Goal: Task Accomplishment & Management: Manage account settings

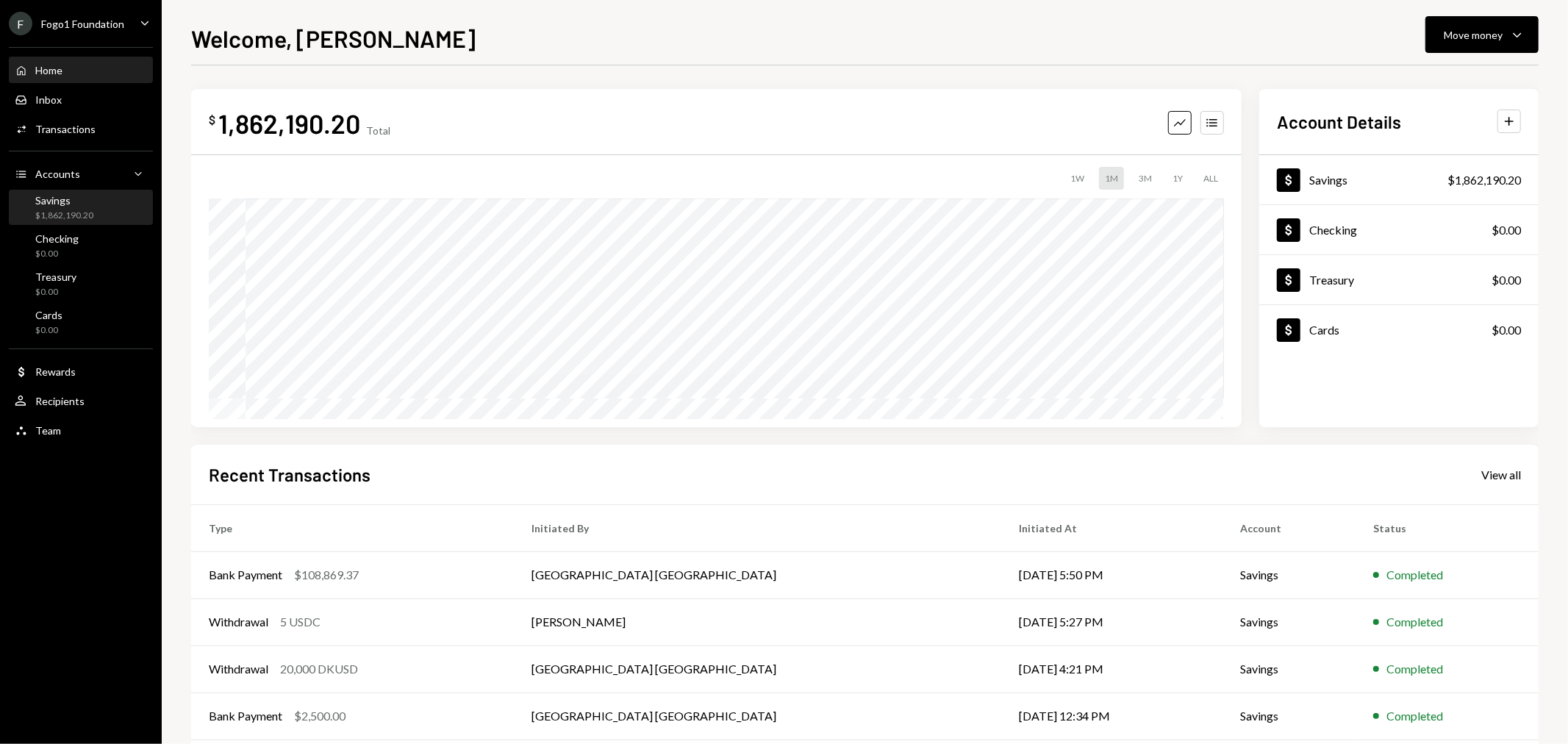
click at [53, 212] on div "$1,862,190.20" at bounding box center [64, 215] width 58 height 12
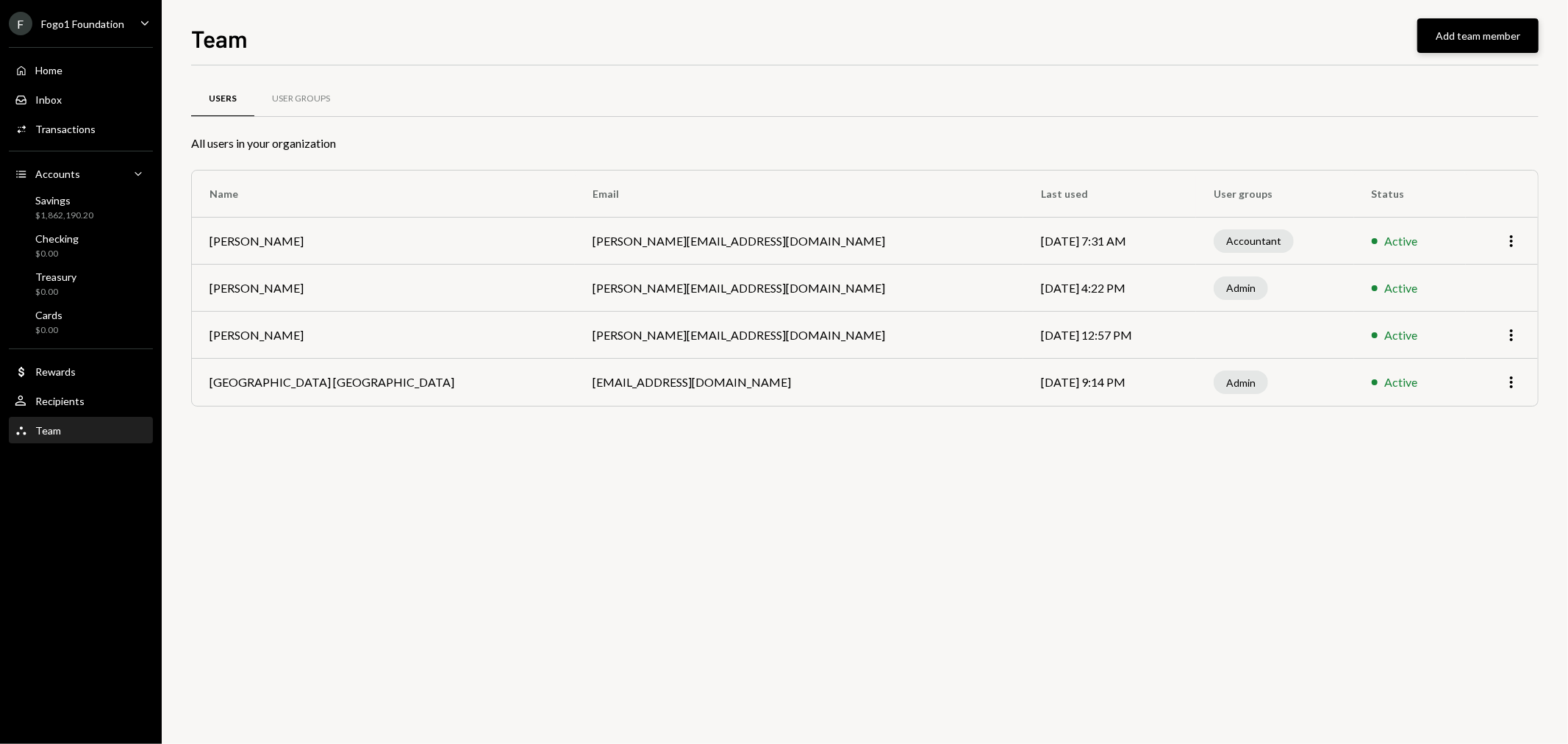
click at [1460, 37] on button "Add team member" at bounding box center [1478, 35] width 122 height 34
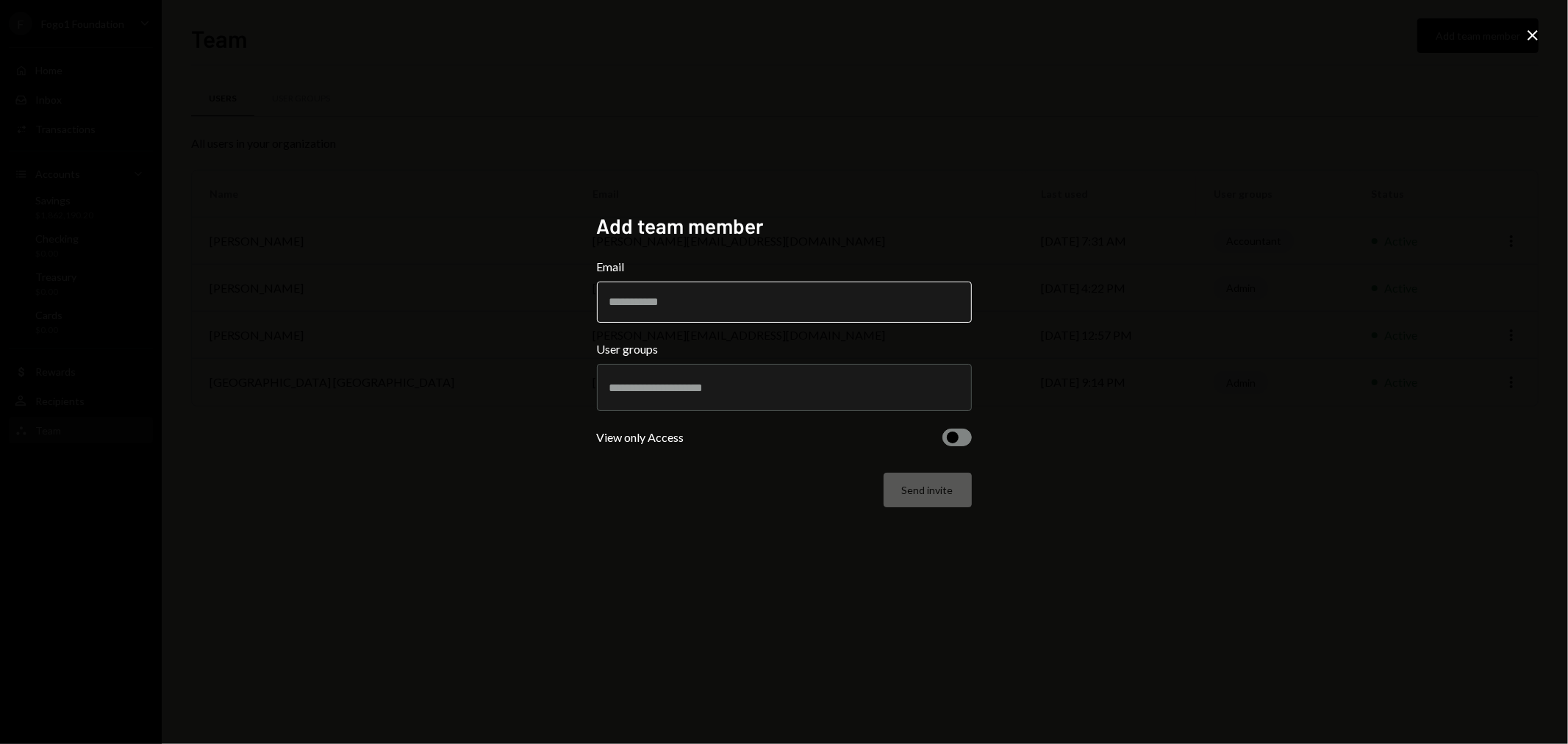
click at [776, 297] on input "Email" at bounding box center [784, 302] width 375 height 41
paste input "**********"
type input "**********"
click at [696, 392] on input "text" at bounding box center [784, 387] width 350 height 13
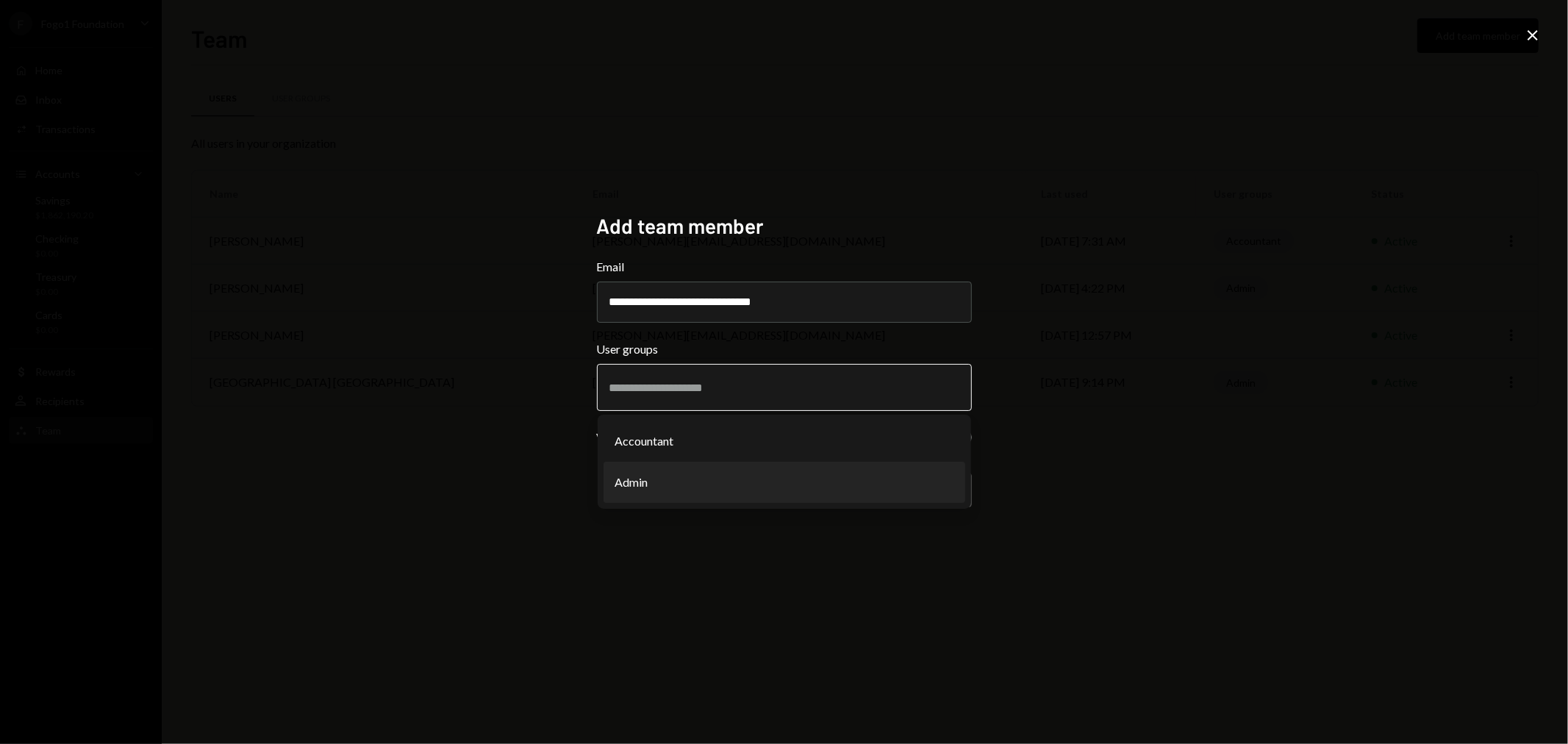
click at [653, 474] on li "Admin" at bounding box center [784, 482] width 362 height 41
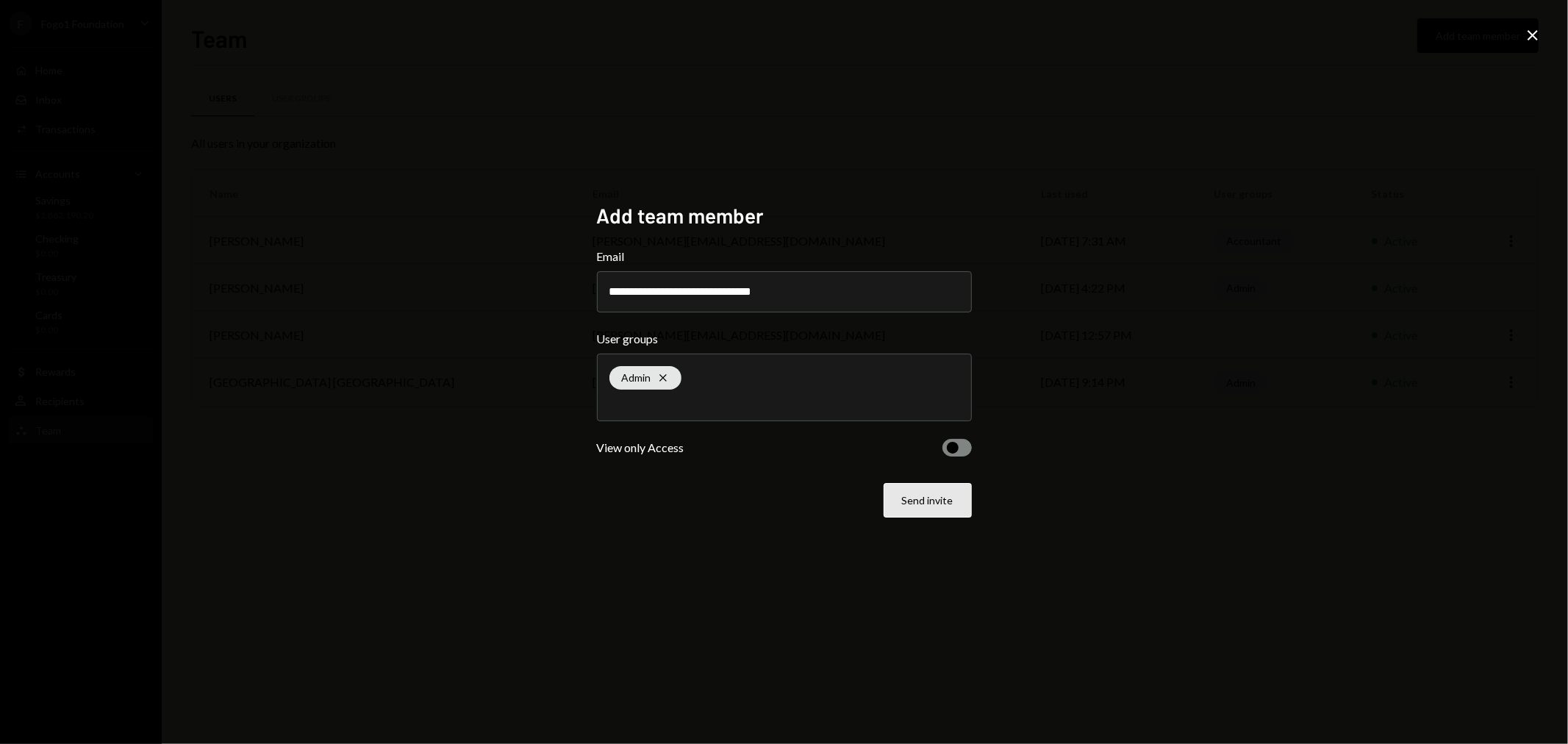
click at [916, 500] on button "Send invite" at bounding box center [928, 500] width 88 height 34
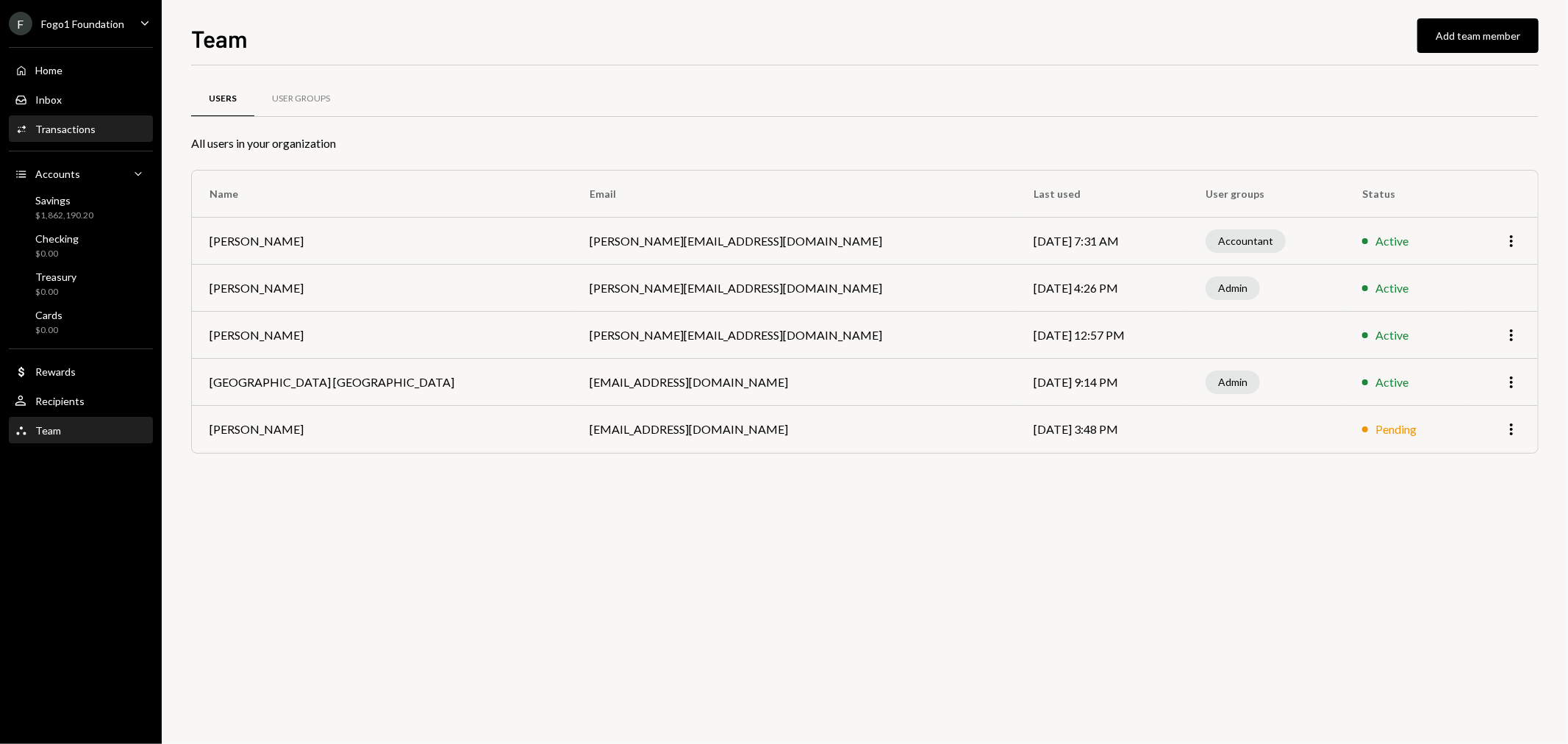
click at [75, 120] on div "Activities Transactions" at bounding box center [81, 129] width 132 height 25
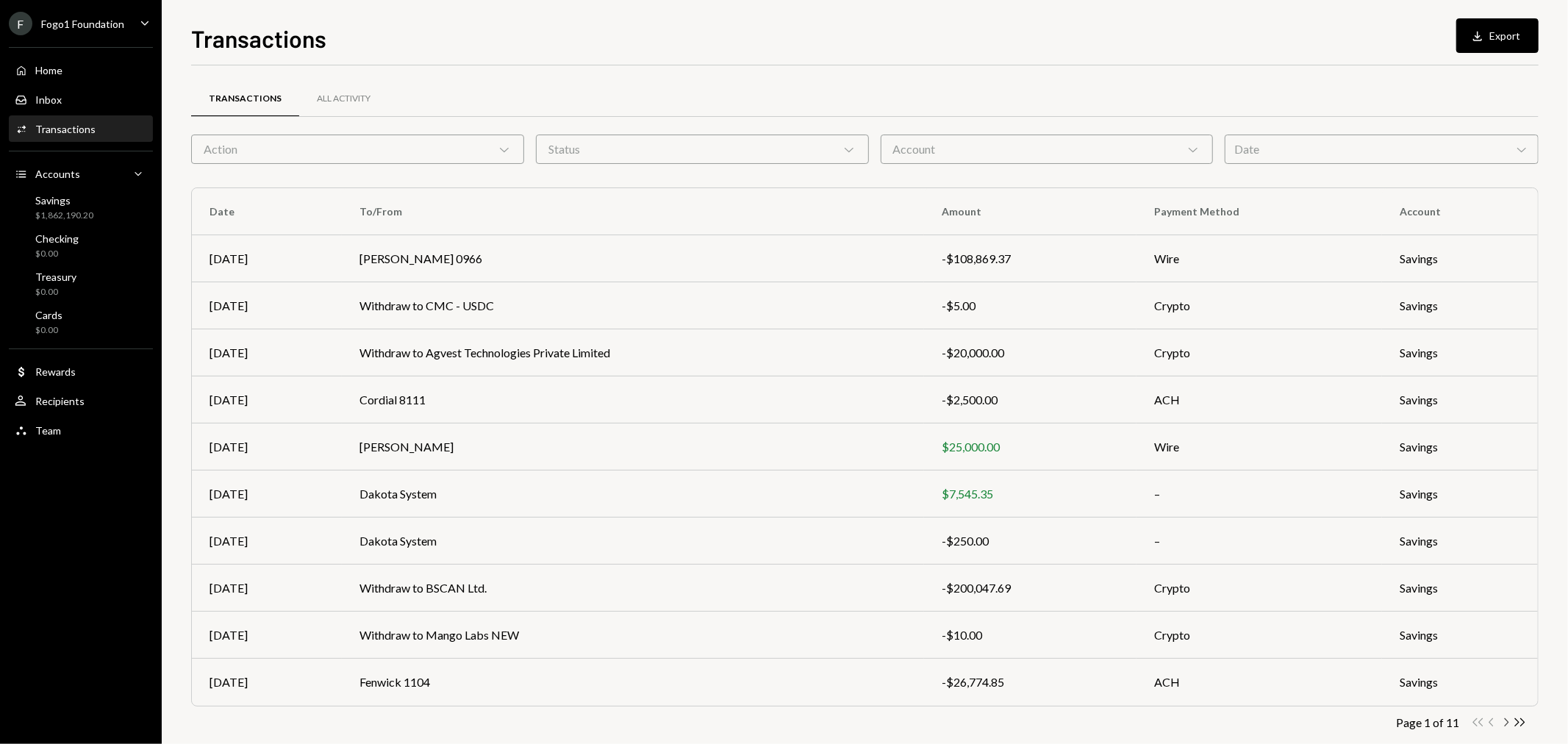
click at [1506, 722] on icon "Chevron Right" at bounding box center [1506, 722] width 14 height 14
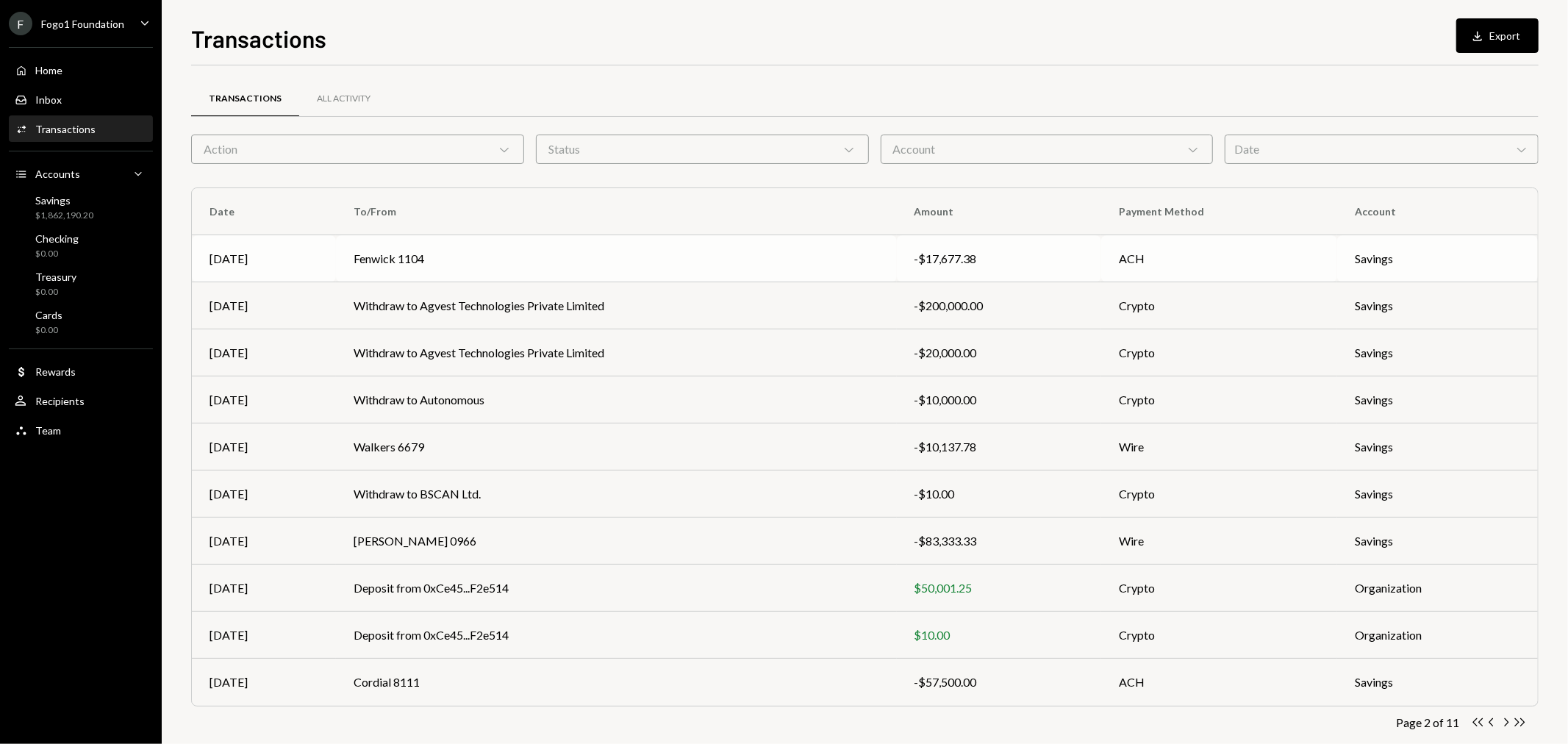
scroll to position [23, 0]
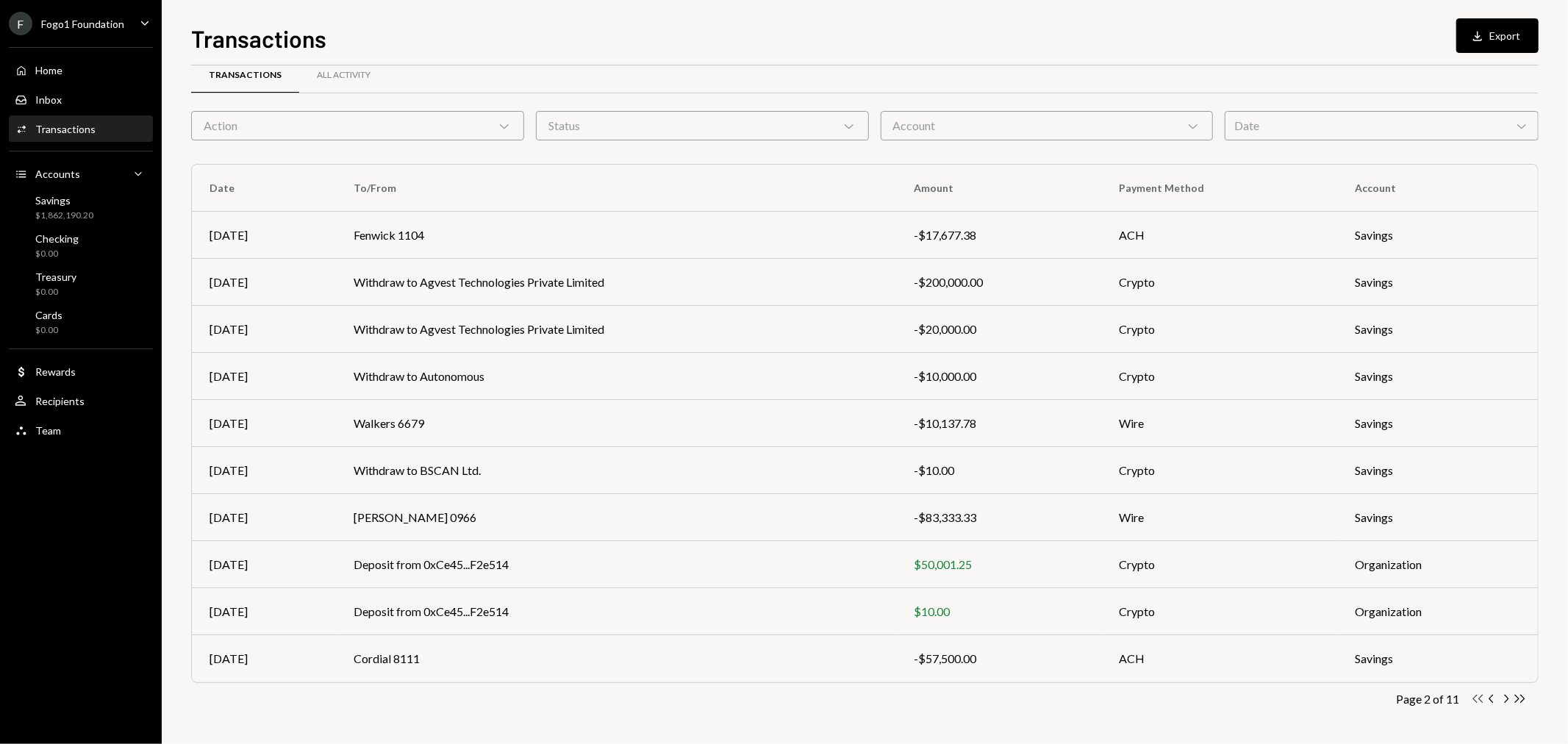
click at [1481, 696] on icon "Double Arrow Left" at bounding box center [1478, 698] width 14 height 14
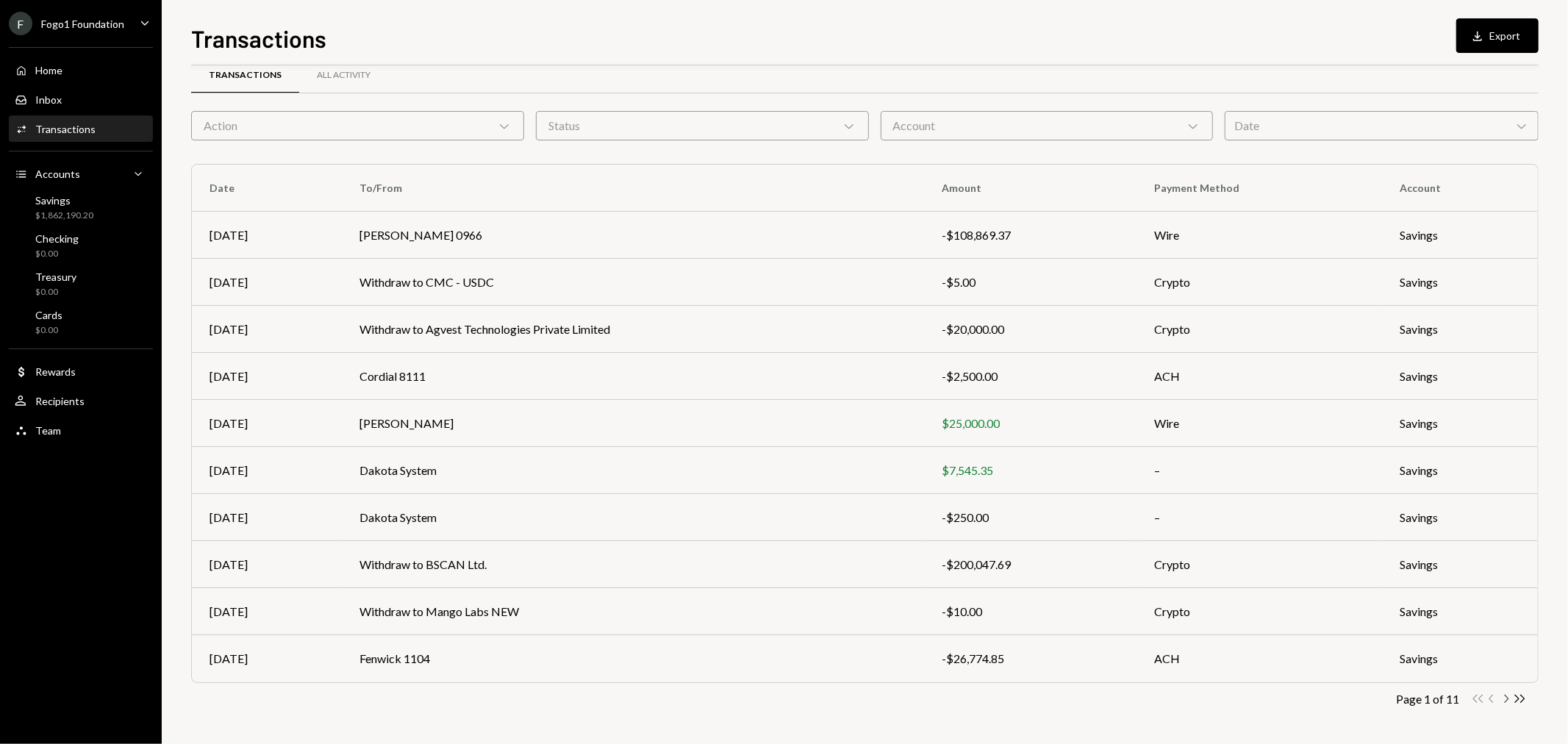
click at [1507, 695] on icon "Chevron Right" at bounding box center [1506, 698] width 14 height 14
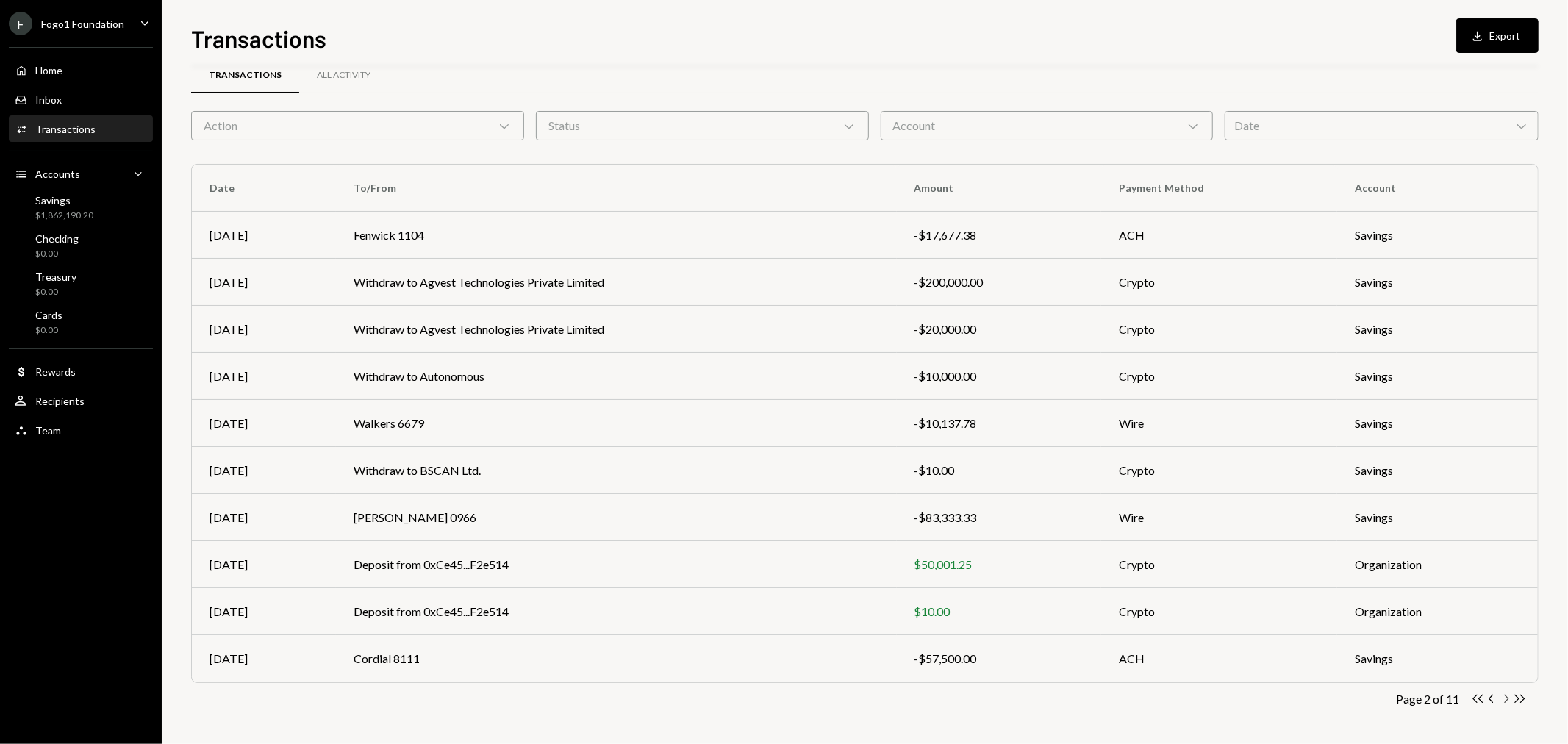
click at [1501, 695] on icon "Chevron Right" at bounding box center [1506, 698] width 14 height 14
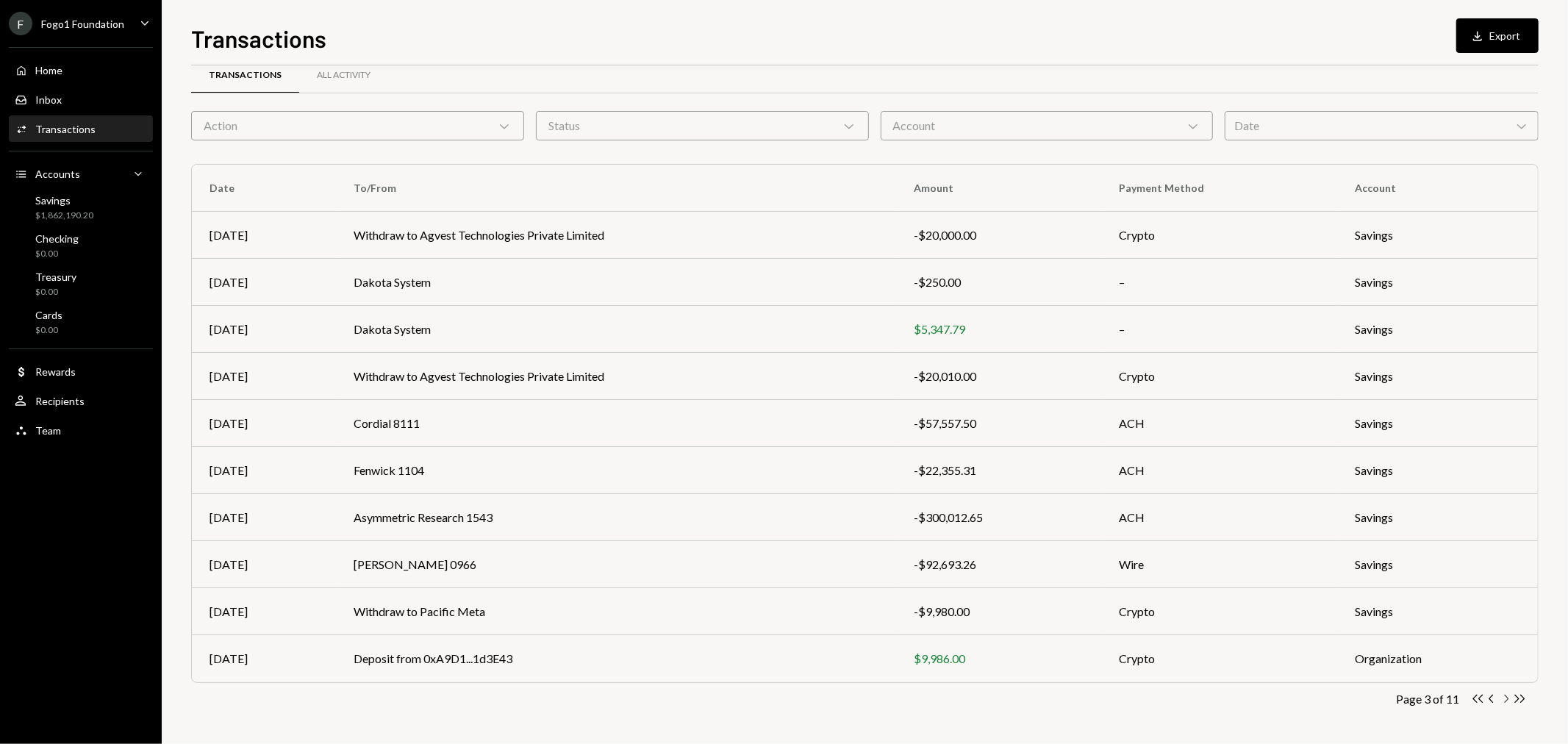
click at [1503, 696] on icon "Chevron Right" at bounding box center [1506, 698] width 14 height 14
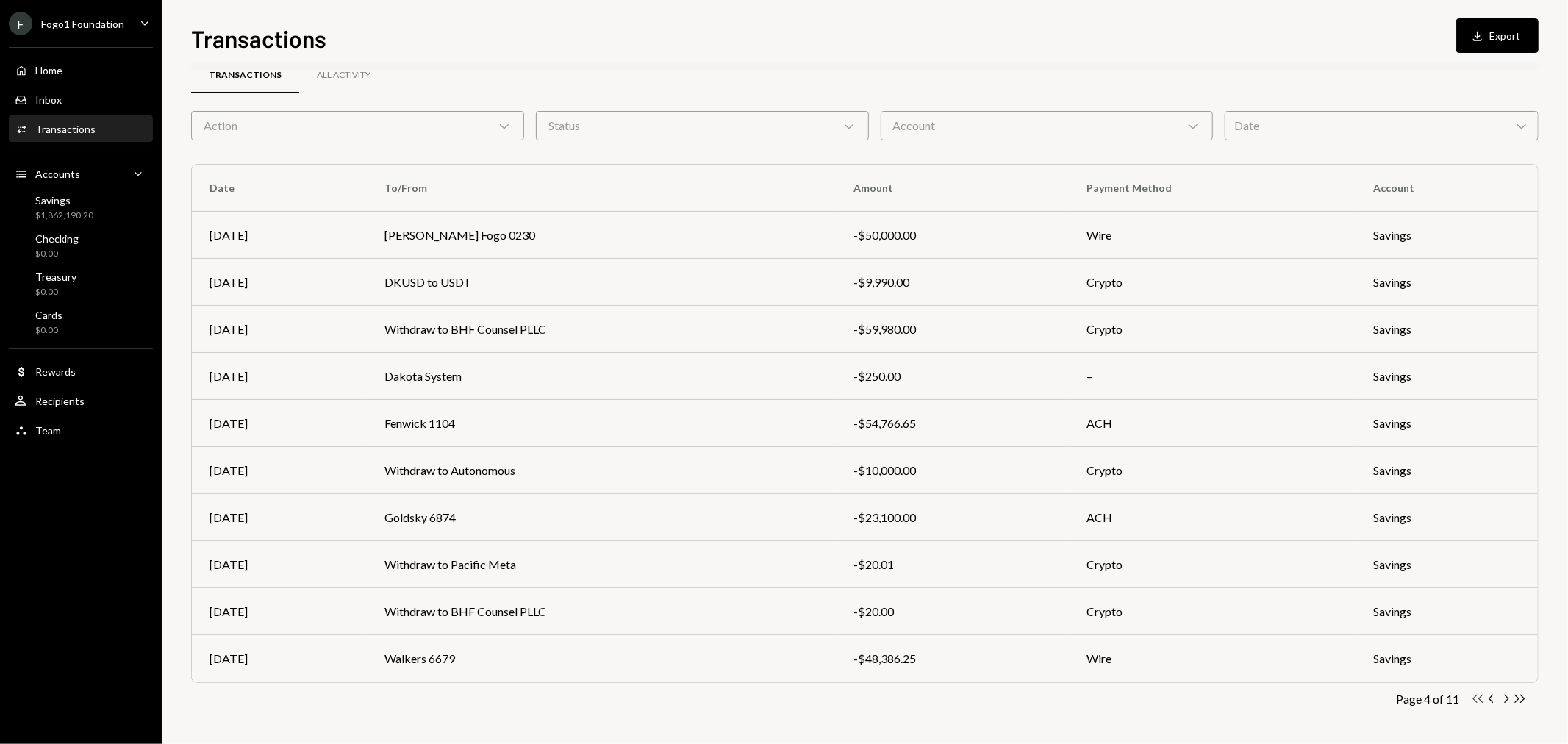
click at [1481, 699] on icon "Double Arrow Left" at bounding box center [1478, 698] width 14 height 14
